Goal: Transaction & Acquisition: Purchase product/service

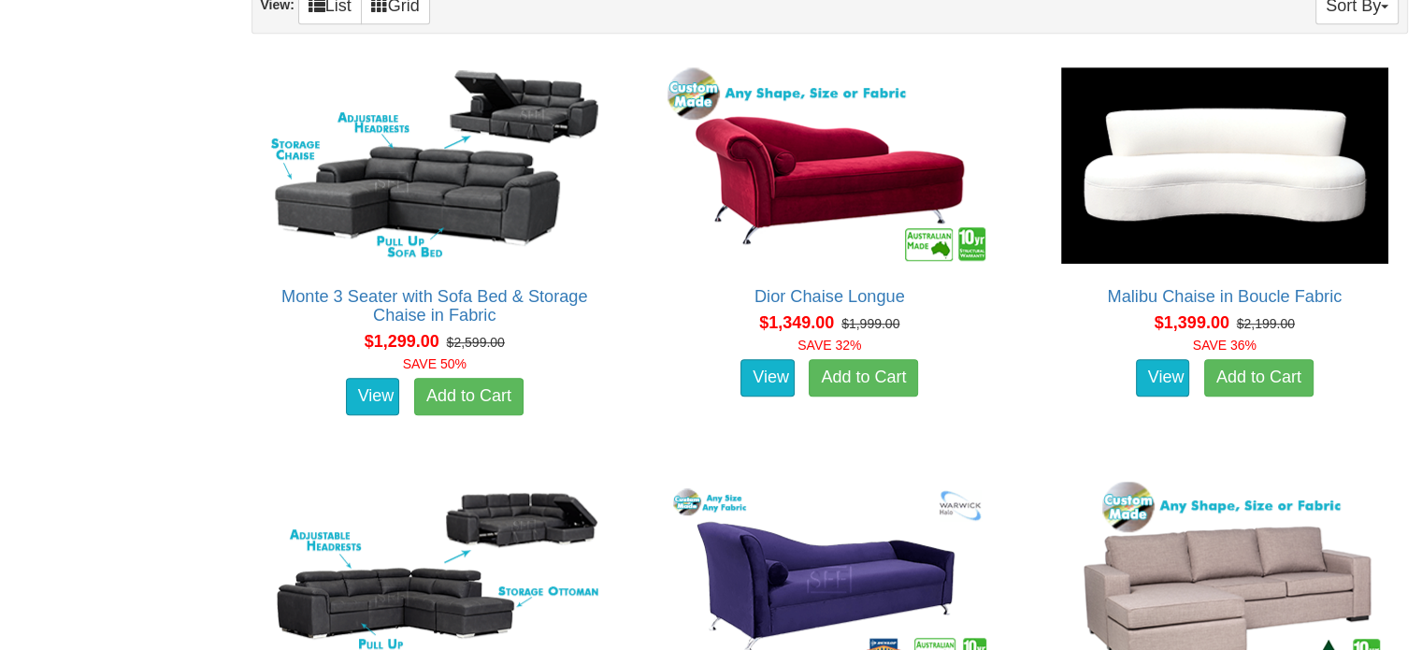
scroll to position [1704, 0]
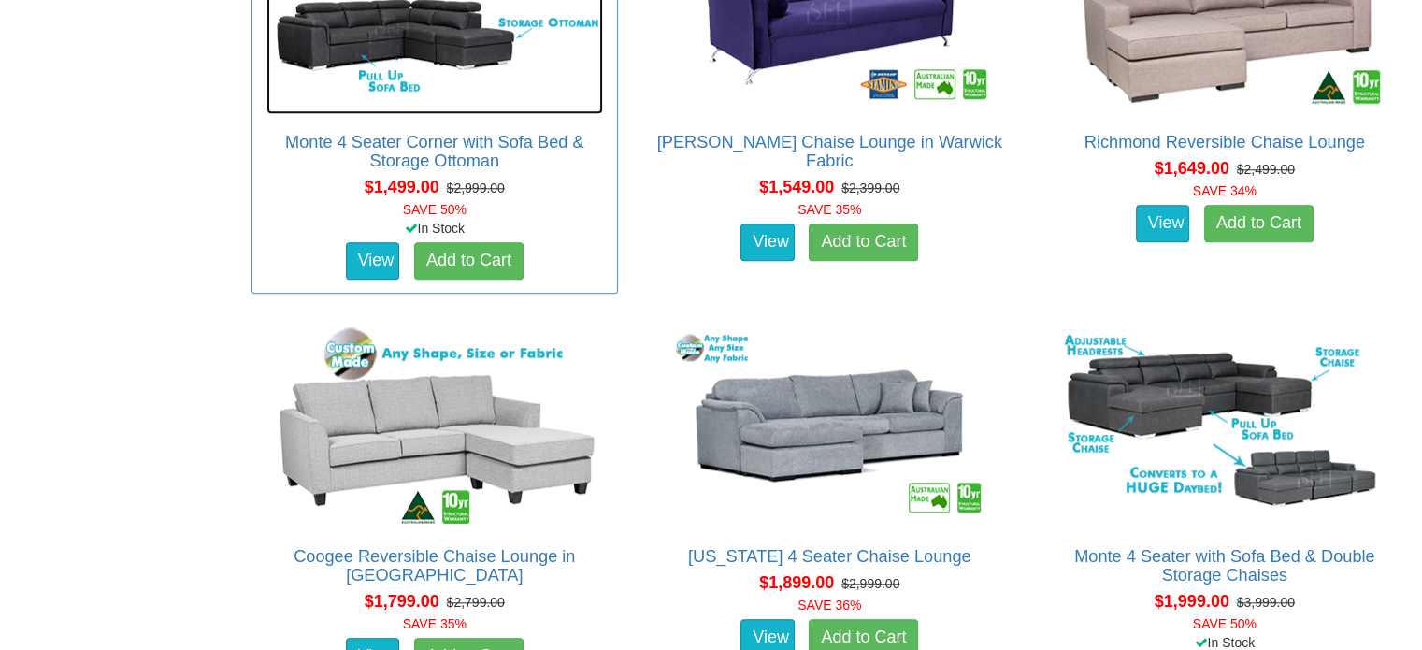
click at [410, 26] on img at bounding box center [435, 11] width 337 height 206
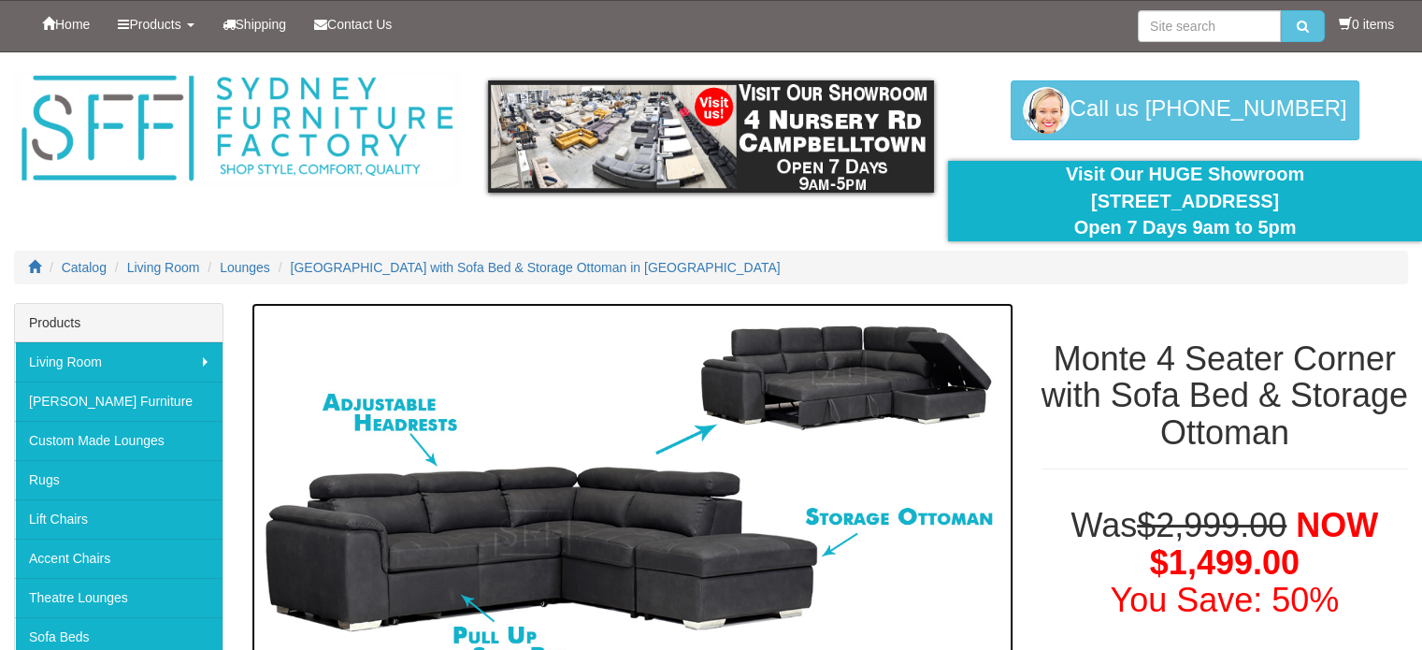
click at [506, 538] on img at bounding box center [633, 494] width 762 height 382
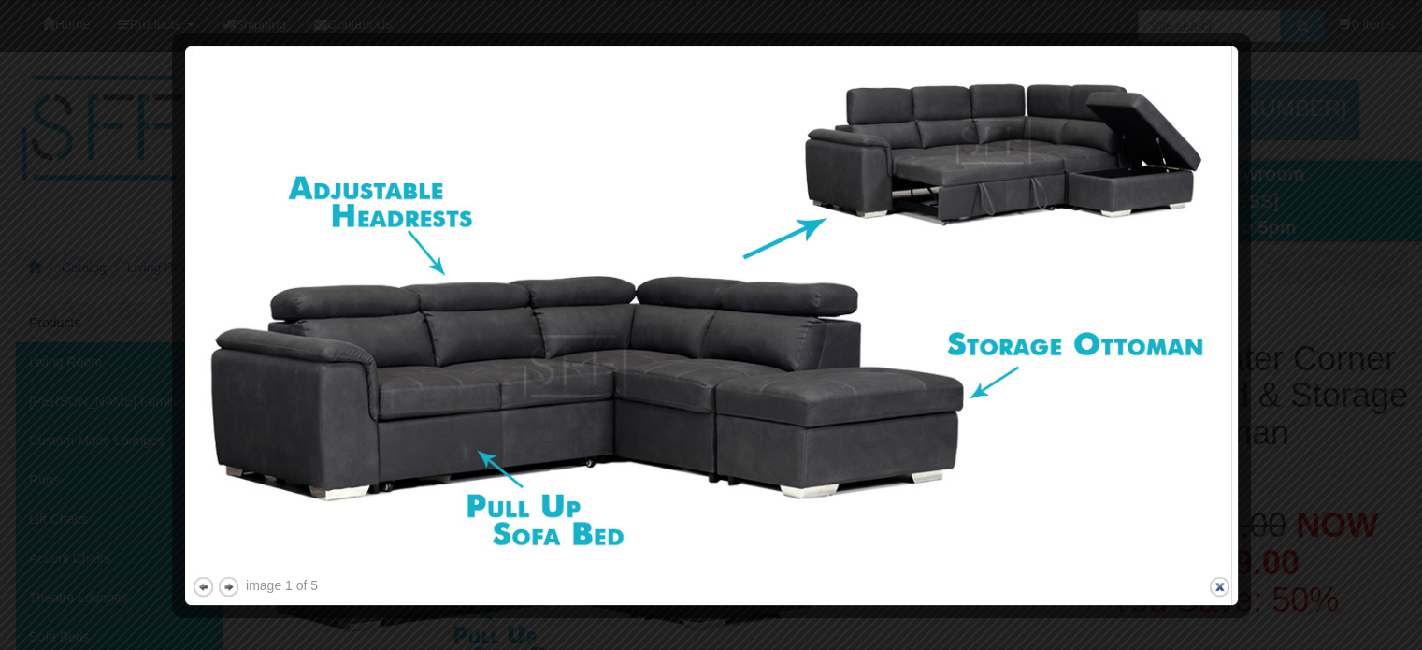
click at [1223, 598] on button "close" at bounding box center [1219, 586] width 23 height 23
